Goal: Book appointment/travel/reservation

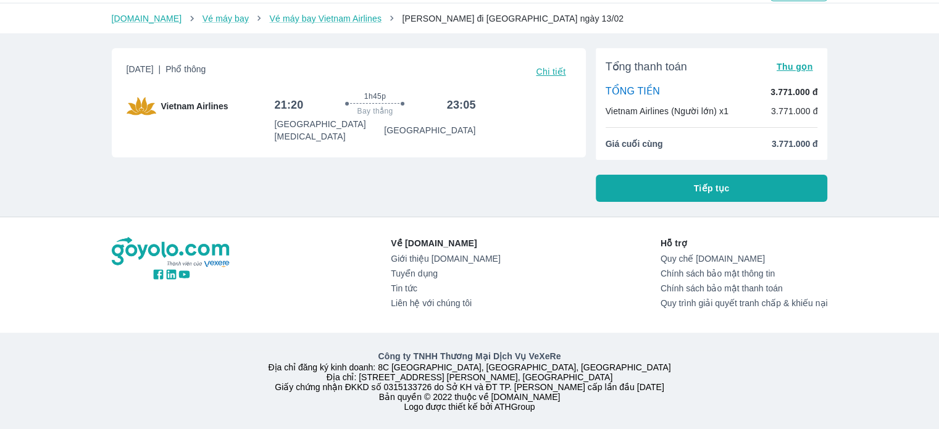
scroll to position [43, 0]
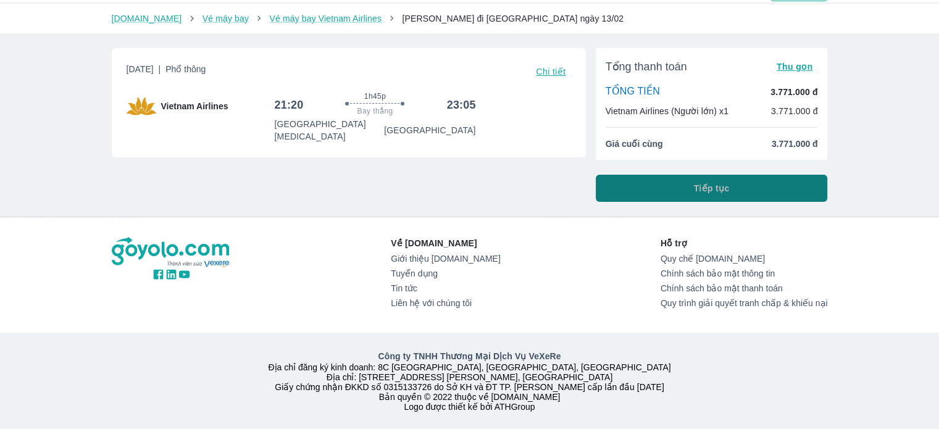
click at [733, 178] on button "Tiếp tục" at bounding box center [712, 188] width 232 height 27
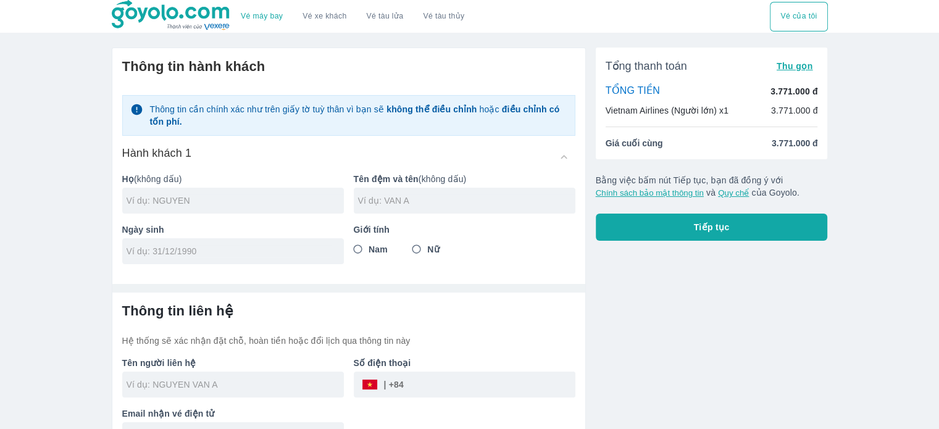
click at [203, 148] on div "Hành khách 1" at bounding box center [348, 157] width 453 height 22
click at [183, 154] on h6 "Hành khách 1" at bounding box center [157, 153] width 70 height 15
click at [378, 20] on link "Vé tàu lửa" at bounding box center [385, 17] width 57 height 30
